Goal: Task Accomplishment & Management: Manage account settings

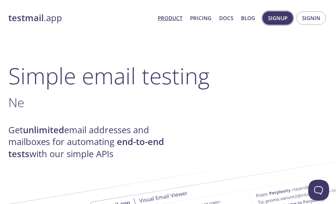
click at [283, 18] on span "Signup" at bounding box center [277, 18] width 19 height 9
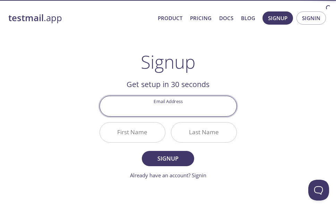
click at [198, 104] on input "Email Address" at bounding box center [168, 106] width 137 height 20
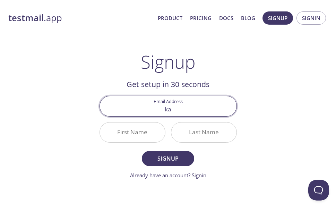
type input "k"
type input "[EMAIL_ADDRESS][DOMAIN_NAME]"
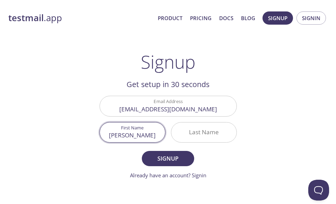
type input "[PERSON_NAME]"
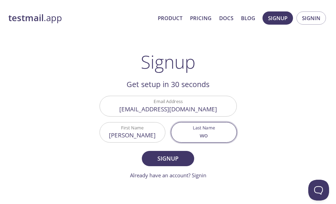
type input "w"
type input "Wolf"
click at [181, 159] on span "Signup" at bounding box center [167, 159] width 37 height 10
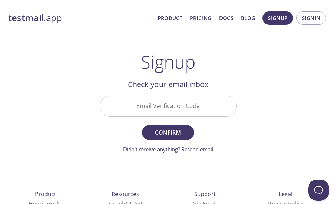
click at [183, 104] on input "Email Verification Code" at bounding box center [168, 106] width 137 height 20
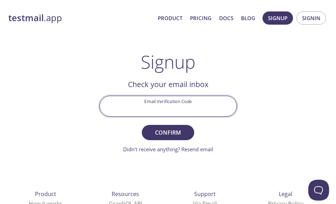
paste input "XZE1UBH"
type input "XZE1UBH"
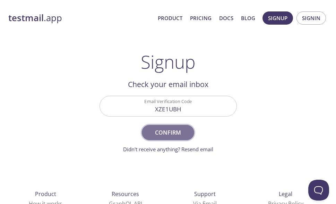
click at [174, 128] on span "Confirm" at bounding box center [167, 133] width 37 height 10
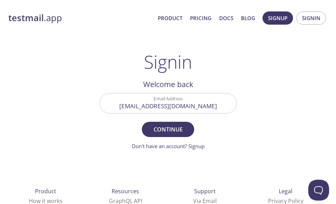
click at [115, 76] on div "Signin Welcome back Email Address [EMAIL_ADDRESS][DOMAIN_NAME] Continue Don't h…" at bounding box center [167, 100] width 137 height 99
click at [160, 129] on span "Continue" at bounding box center [167, 129] width 37 height 10
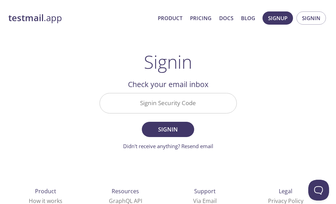
click at [165, 110] on input "Signin Security Code" at bounding box center [168, 103] width 137 height 20
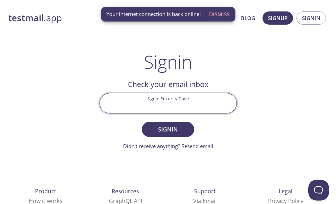
paste input "P1VBZHM"
type input "P1VBZHM"
click at [167, 128] on span "Signin" at bounding box center [167, 129] width 37 height 10
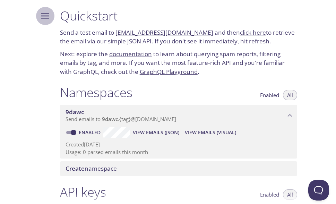
click at [47, 18] on icon "Menu" at bounding box center [45, 16] width 10 height 10
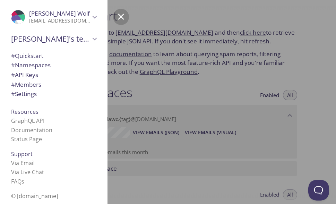
scroll to position [1, 0]
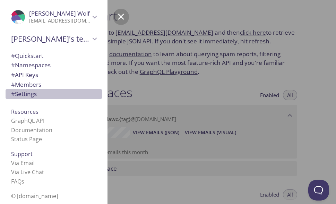
click at [32, 97] on span "# Settings" at bounding box center [24, 94] width 26 height 8
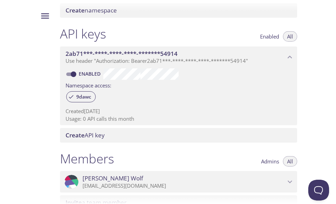
scroll to position [116, 0]
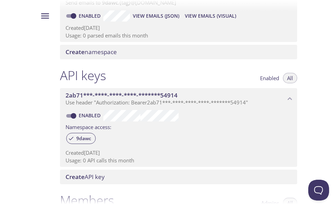
click at [120, 99] on span "Use header "Authorization: Bearer 2ab71***-****-****-****-*******54914 "" at bounding box center [156, 102] width 182 height 7
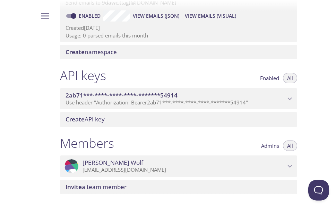
click at [120, 99] on span "Use header "Authorization: Bearer 2ab71***-****-****-****-*******54914 "" at bounding box center [156, 102] width 182 height 7
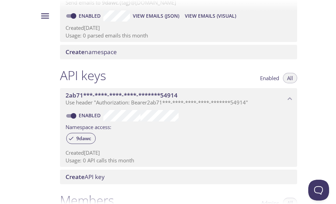
click at [39, 102] on div at bounding box center [42, 102] width 24 height 204
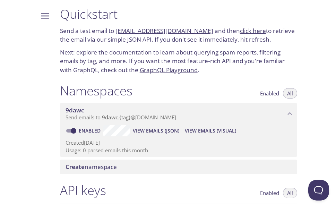
scroll to position [0, 0]
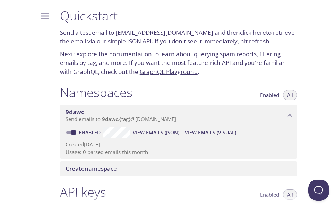
click at [40, 17] on button "Menu" at bounding box center [45, 16] width 18 height 18
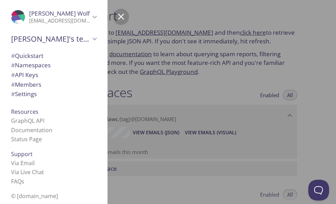
click at [42, 20] on p "[EMAIL_ADDRESS][DOMAIN_NAME]" at bounding box center [59, 20] width 61 height 7
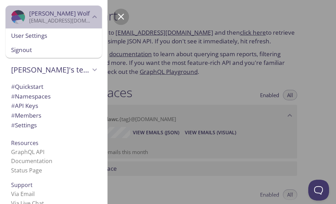
click at [42, 20] on p "[EMAIL_ADDRESS][DOMAIN_NAME]" at bounding box center [59, 20] width 61 height 7
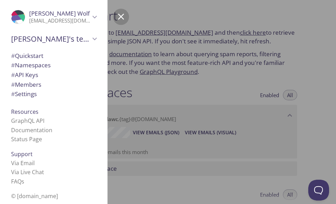
click at [239, 79] on div at bounding box center [222, 102] width 336 height 204
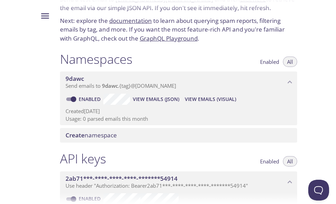
scroll to position [75, 0]
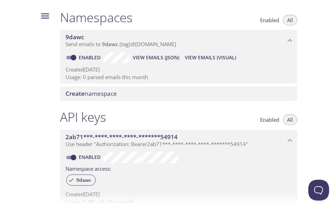
click at [94, 39] on span "9dawc" at bounding box center [175, 37] width 220 height 8
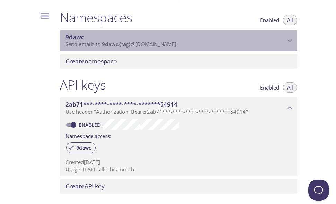
click at [94, 39] on span "9dawc" at bounding box center [175, 37] width 220 height 8
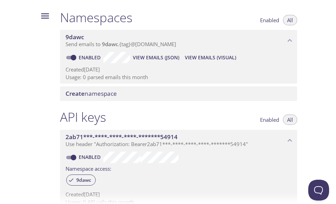
scroll to position [116, 0]
